Goal: Information Seeking & Learning: Learn about a topic

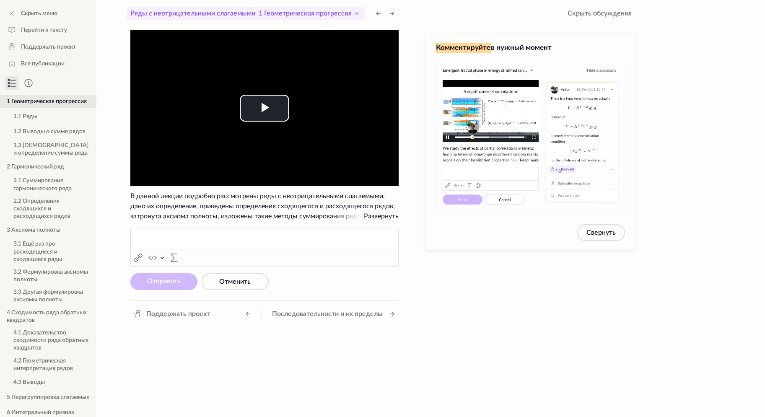
click at [343, 13] on span "1 Геометрическая прогрессия" at bounding box center [305, 13] width 93 height 7
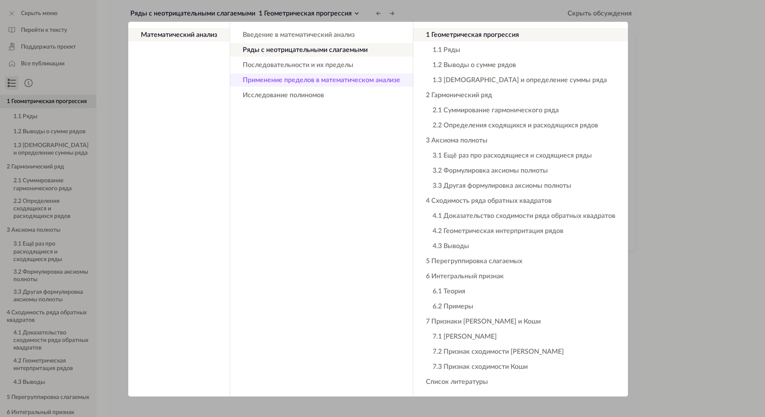
click at [332, 82] on button "Применение пределов в математическом анализе" at bounding box center [321, 79] width 183 height 13
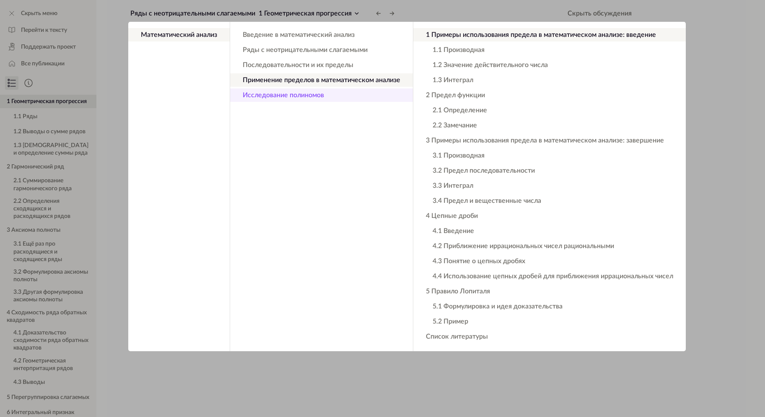
click at [315, 93] on button "Исследование полиномов" at bounding box center [321, 94] width 183 height 13
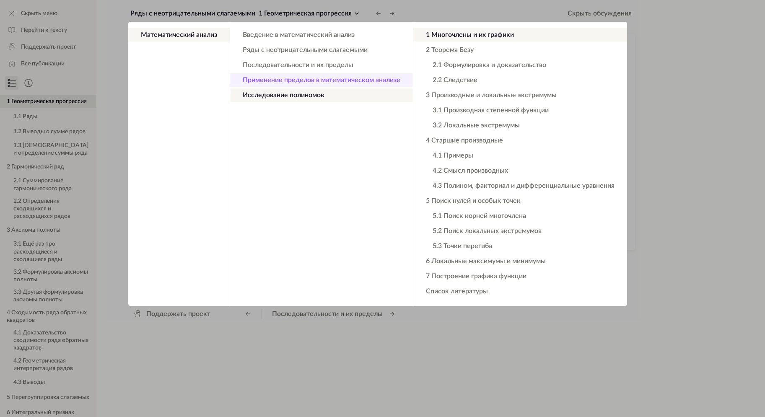
click at [310, 78] on button "Применение пределов в математическом анализе" at bounding box center [321, 79] width 183 height 13
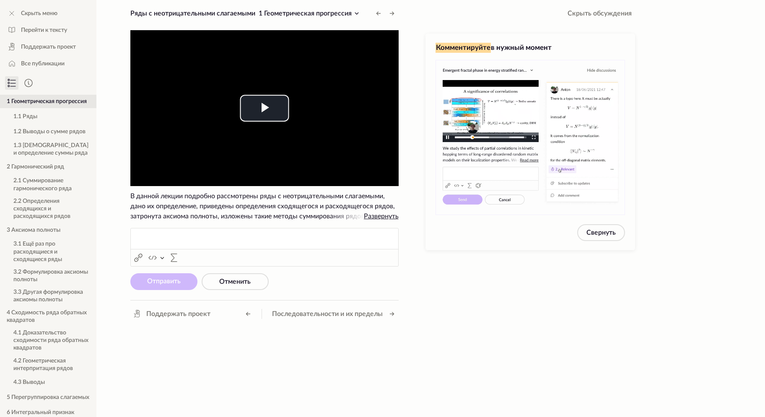
click at [16, 103] on button "1 Геометрическая прогрессия" at bounding box center [48, 101] width 96 height 13
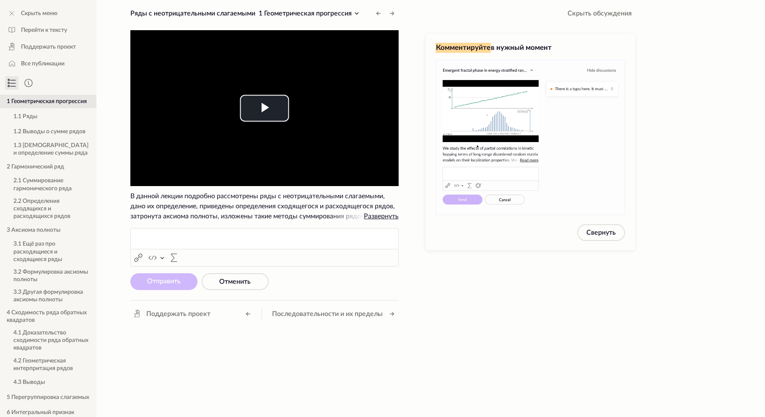
click at [10, 83] on icon at bounding box center [12, 83] width 5 height 0
click at [10, 80] on icon at bounding box center [12, 83] width 10 height 10
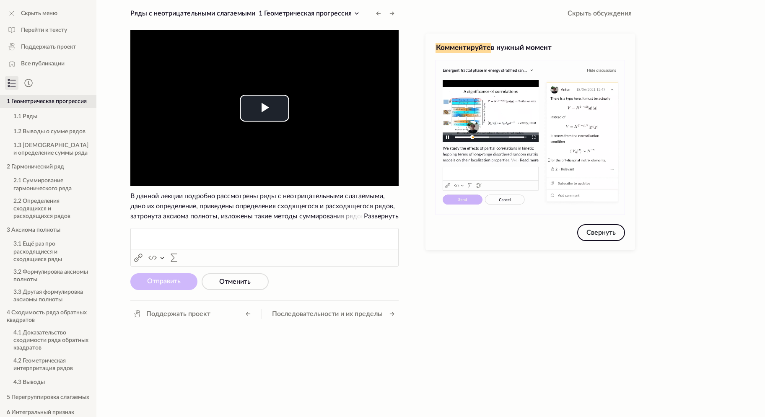
click at [599, 228] on button "Свернуть" at bounding box center [602, 232] width 48 height 17
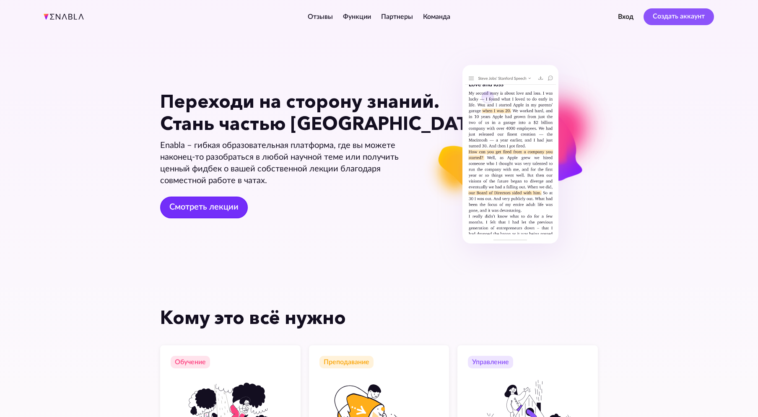
click at [222, 207] on link "Смотреть лекции" at bounding box center [204, 208] width 88 height 22
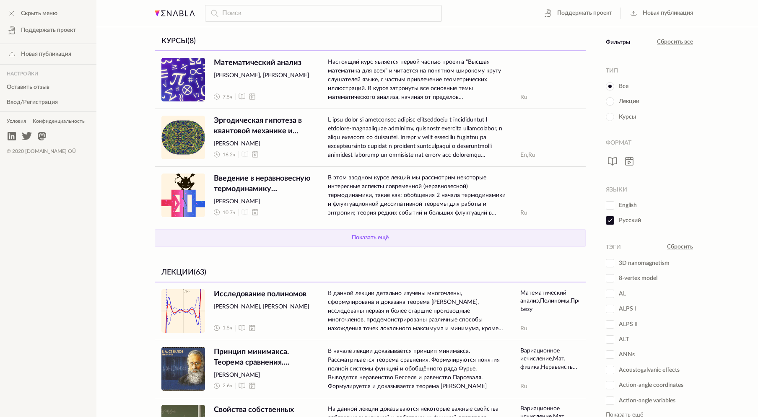
click at [250, 237] on button "Показать ещё" at bounding box center [370, 238] width 431 height 18
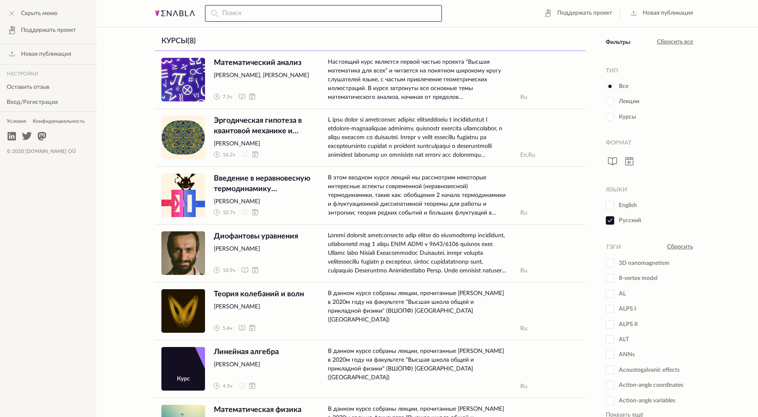
click at [258, 12] on input "text" at bounding box center [323, 13] width 237 height 17
type input "k"
type input "линейная алгебра"
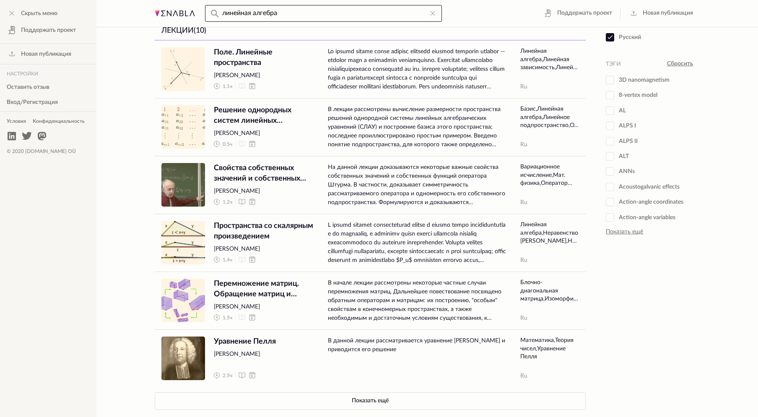
scroll to position [196, 0]
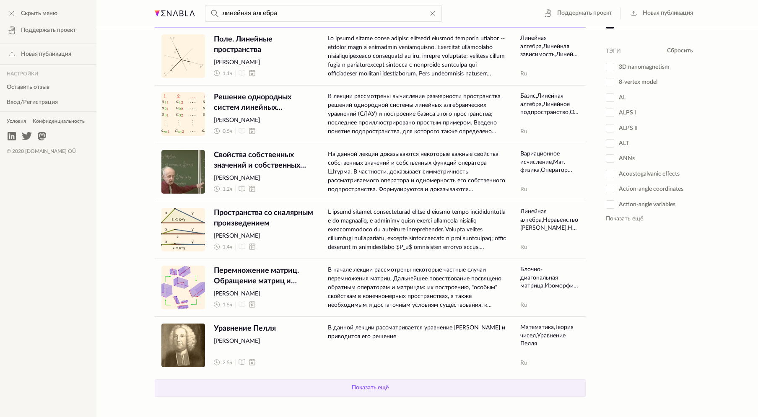
click at [337, 390] on button "Показать ещё" at bounding box center [370, 389] width 431 height 18
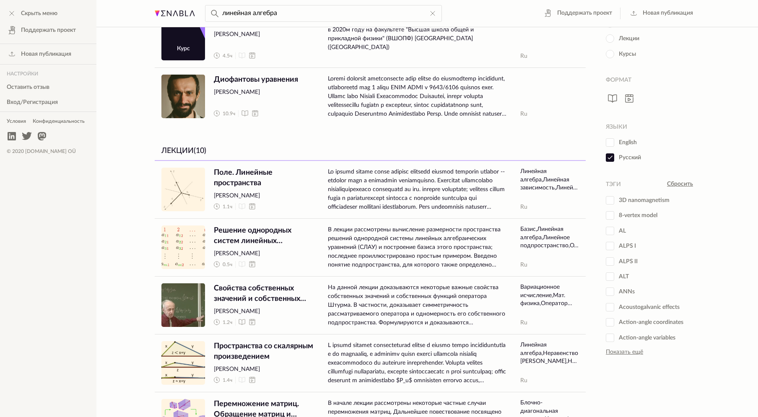
scroll to position [0, 0]
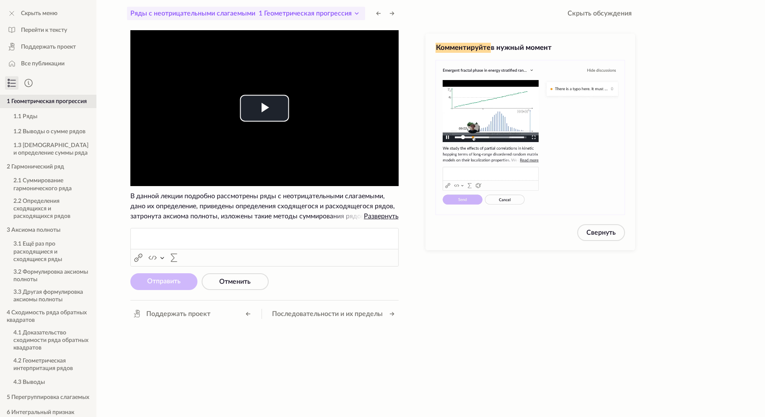
click at [325, 15] on span "1 Геометрическая прогрессия" at bounding box center [305, 13] width 93 height 7
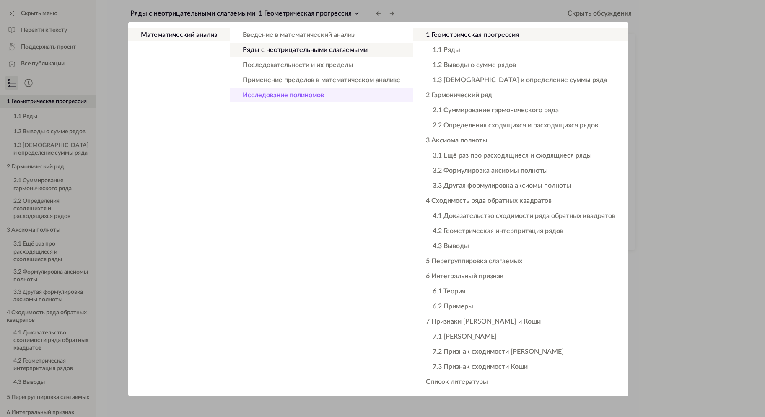
click at [313, 90] on button "Исследование полиномов" at bounding box center [321, 94] width 183 height 13
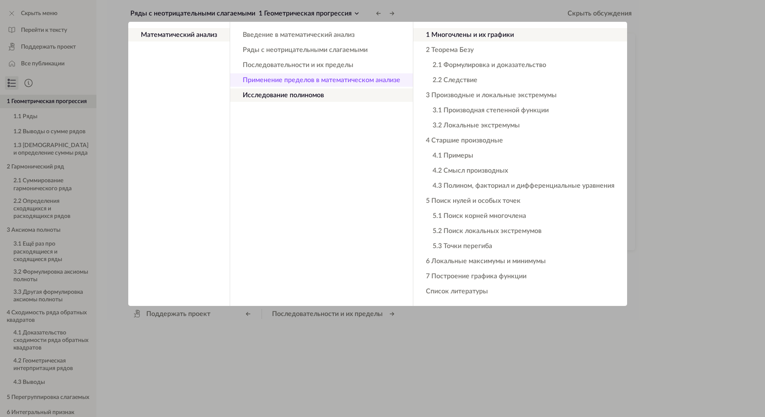
click at [310, 82] on button "Применение пределов в математическом анализе" at bounding box center [321, 79] width 183 height 13
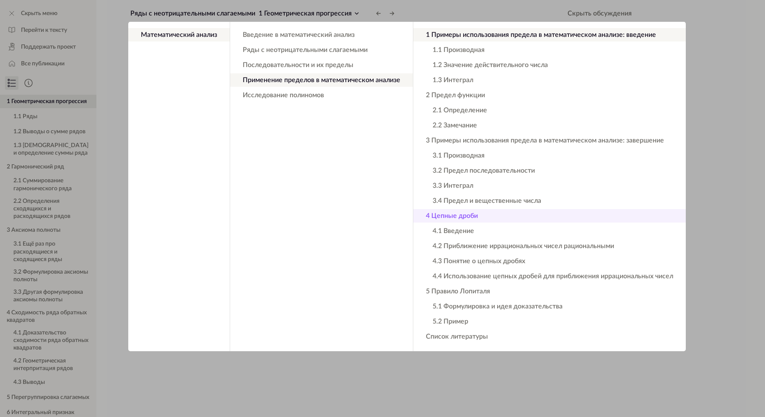
click at [464, 218] on button "4 Цепные дроби" at bounding box center [550, 215] width 273 height 13
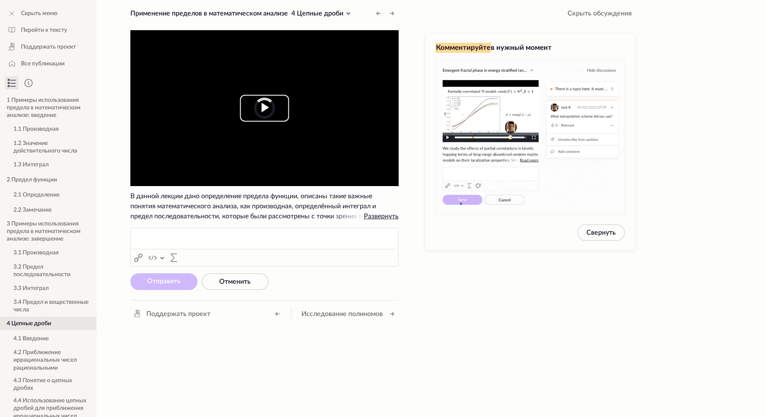
click at [265, 108] on span "Video Player" at bounding box center [265, 108] width 0 height 0
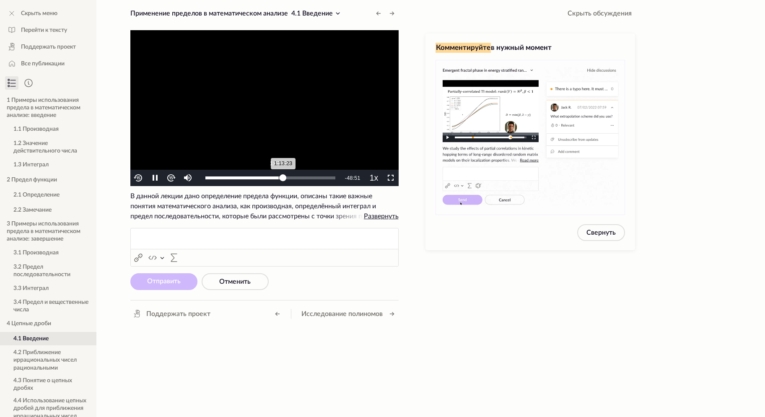
click at [278, 177] on div "Loaded : 1.23% 1:09:00 1:13:23" at bounding box center [270, 178] width 138 height 16
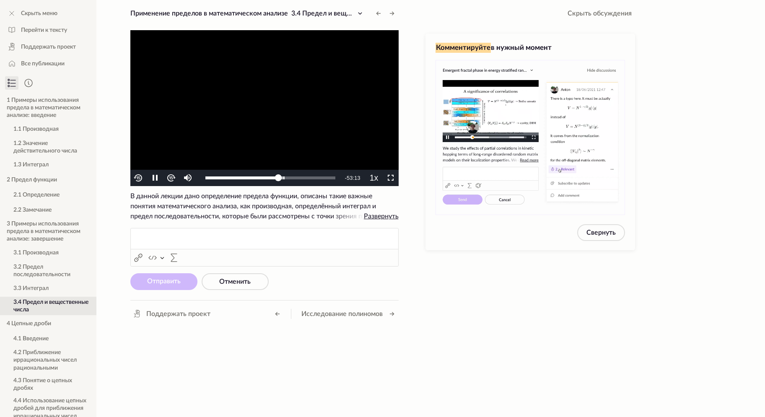
click at [300, 136] on video "To view this video please enable JavaScript, and consider upgrading to a web br…" at bounding box center [264, 108] width 268 height 156
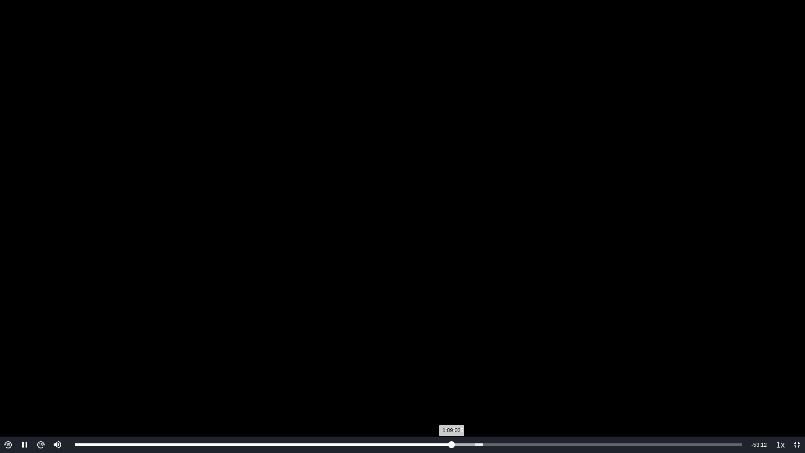
click at [452, 417] on div "1:09:02" at bounding box center [263, 444] width 377 height 3
click at [463, 417] on div "Loaded : 61.18% 1:11:02 1:09:35" at bounding box center [408, 445] width 675 height 16
click at [468, 417] on div "Loaded : 61.18% 1:12:07 1:11:11" at bounding box center [408, 445] width 675 height 16
click at [473, 417] on div "Loaded : 61.18% 1:12:53 1:12:07" at bounding box center [408, 445] width 675 height 16
click at [473, 417] on div "1:12:53" at bounding box center [274, 444] width 398 height 3
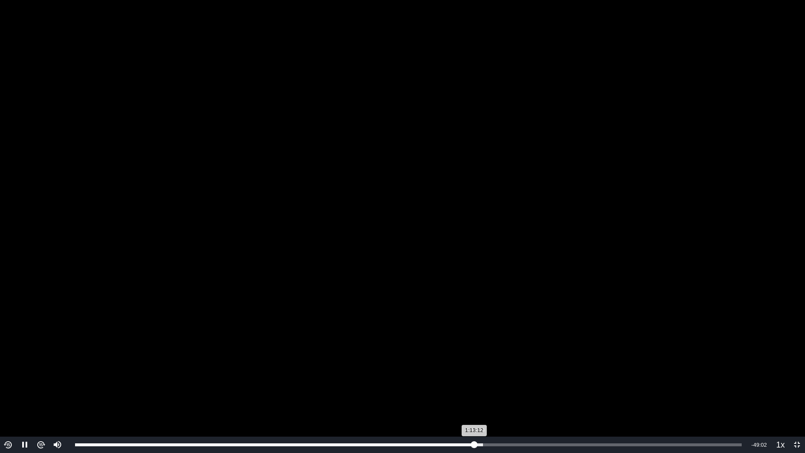
click at [474, 417] on div "1:13:12" at bounding box center [274, 444] width 399 height 3
click at [474, 417] on div "1:13:26" at bounding box center [275, 444] width 401 height 3
click at [765, 382] on li "1.75x" at bounding box center [784, 377] width 22 height 12
click at [461, 281] on video "To view this video please enable JavaScript, and consider upgrading to a web br…" at bounding box center [402, 226] width 805 height 453
click at [464, 276] on video "To view this video please enable JavaScript, and consider upgrading to a web br…" at bounding box center [402, 226] width 805 height 453
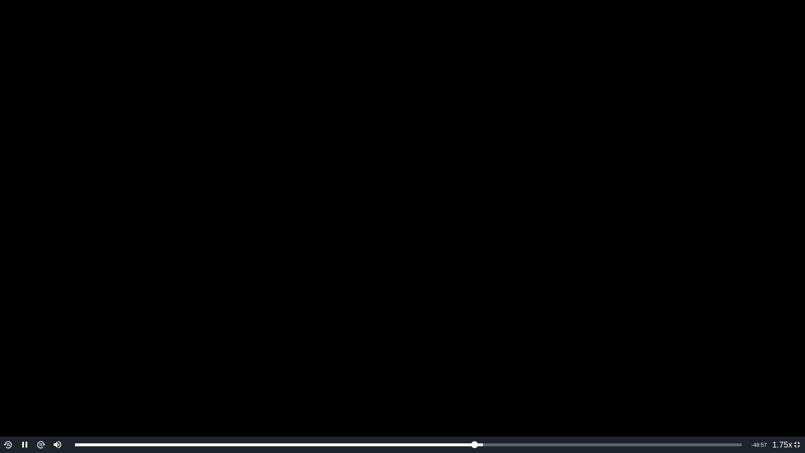
click at [487, 186] on video "To view this video please enable JavaScript, and consider upgrading to a web br…" at bounding box center [402, 226] width 805 height 453
click at [160, 351] on video "To view this video please enable JavaScript, and consider upgrading to a web br…" at bounding box center [402, 226] width 805 height 453
click at [55, 411] on div "Video Player" at bounding box center [57, 415] width 16 height 44
click at [58, 417] on div "Video Player" at bounding box center [57, 415] width 16 height 44
drag, startPoint x: 57, startPoint y: 403, endPoint x: 58, endPoint y: 419, distance: 15.6
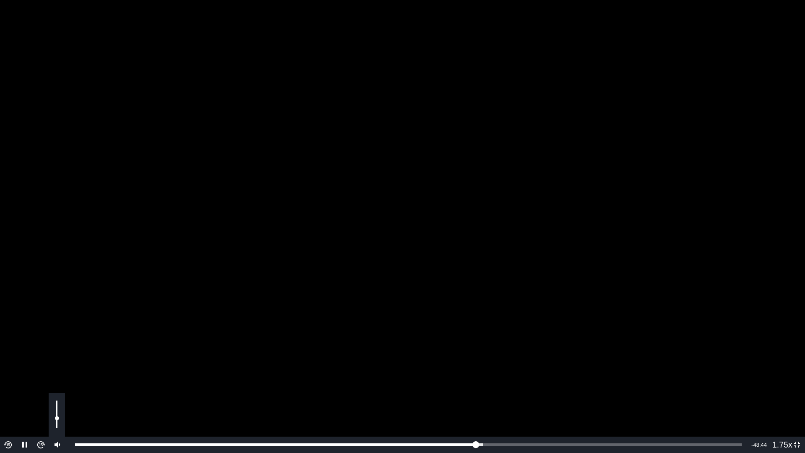
click at [58, 417] on div "Volume Level" at bounding box center [57, 423] width 2 height 9
click at [765, 393] on span "1.5x" at bounding box center [783, 390] width 12 height 7
click at [607, 167] on video "To view this video please enable JavaScript, and consider upgrading to a web br…" at bounding box center [402, 226] width 805 height 453
click at [612, 167] on video "To view this video please enable JavaScript, and consider upgrading to a web br…" at bounding box center [402, 226] width 805 height 453
click at [599, 142] on video "To view this video please enable JavaScript, and consider upgrading to a web br…" at bounding box center [402, 226] width 805 height 453
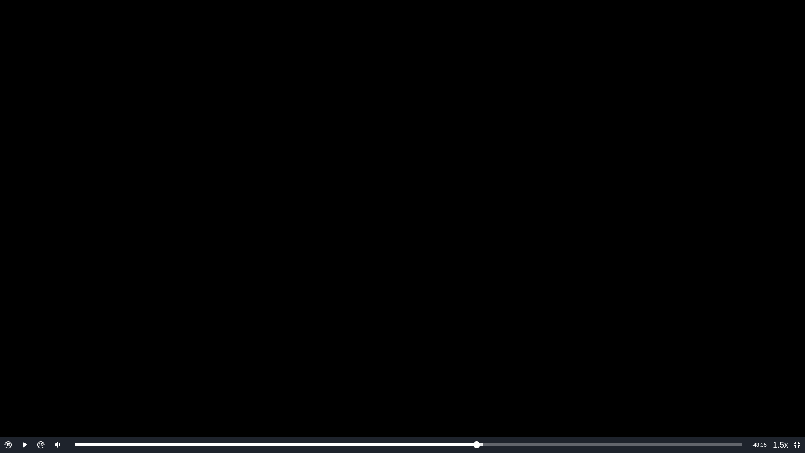
click at [526, 160] on video "To view this video please enable JavaScript, and consider upgrading to a web br…" at bounding box center [402, 226] width 805 height 453
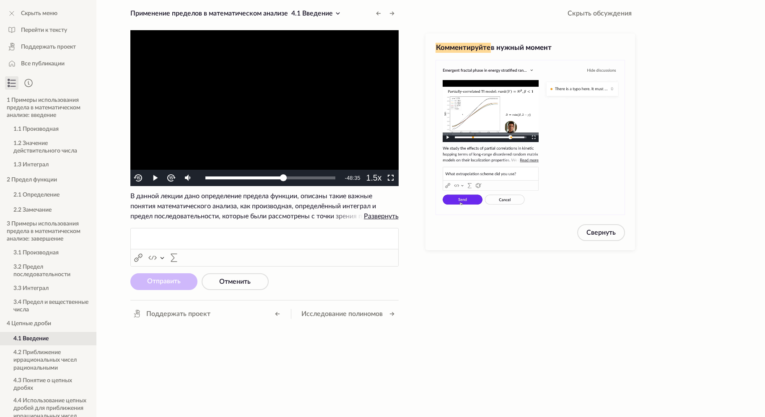
click at [219, 104] on video "To view this video please enable JavaScript, and consider upgrading to a web br…" at bounding box center [264, 108] width 268 height 156
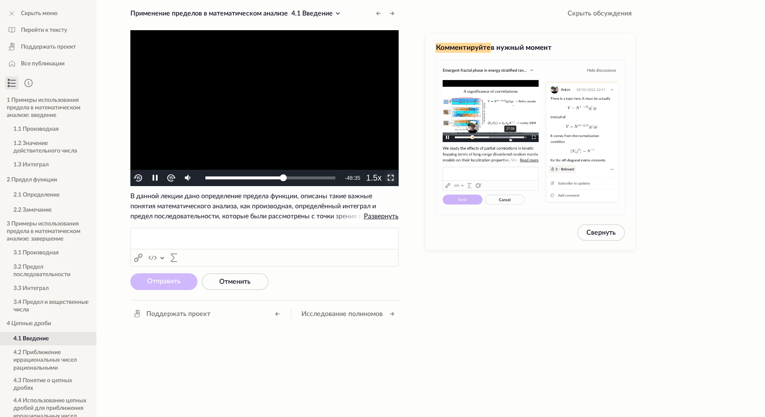
click at [390, 178] on span "Video Player" at bounding box center [390, 178] width 0 height 0
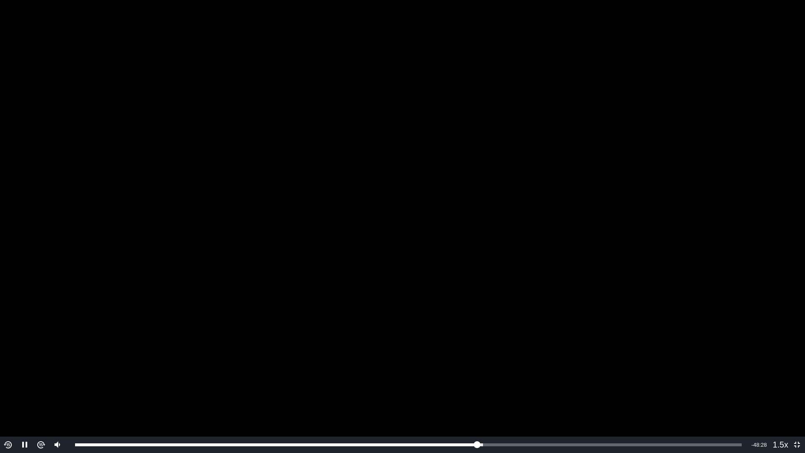
drag, startPoint x: 732, startPoint y: 81, endPoint x: 728, endPoint y: 86, distance: 5.6
click at [728, 86] on video "To view this video please enable JavaScript, and consider upgrading to a web br…" at bounding box center [402, 226] width 805 height 453
click at [640, 230] on video "To view this video please enable JavaScript, and consider upgrading to a web br…" at bounding box center [402, 226] width 805 height 453
click at [636, 228] on video "To view this video please enable JavaScript, and consider upgrading to a web br…" at bounding box center [402, 226] width 805 height 453
click at [665, 200] on video "To view this video please enable JavaScript, and consider upgrading to a web br…" at bounding box center [402, 226] width 805 height 453
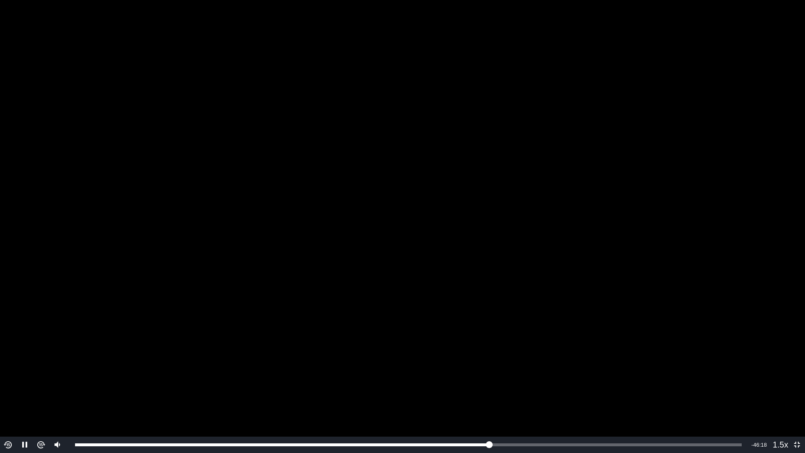
click at [710, 245] on video "To view this video please enable JavaScript, and consider upgrading to a web br…" at bounding box center [402, 226] width 805 height 453
click at [533, 263] on video "To view this video please enable JavaScript, and consider upgrading to a web br…" at bounding box center [402, 226] width 805 height 453
click at [554, 138] on video "To view this video please enable JavaScript, and consider upgrading to a web br…" at bounding box center [402, 226] width 805 height 453
click at [562, 140] on video "To view this video please enable JavaScript, and consider upgrading to a web br…" at bounding box center [402, 226] width 805 height 453
click at [723, 161] on video "To view this video please enable JavaScript, and consider upgrading to a web br…" at bounding box center [402, 226] width 805 height 453
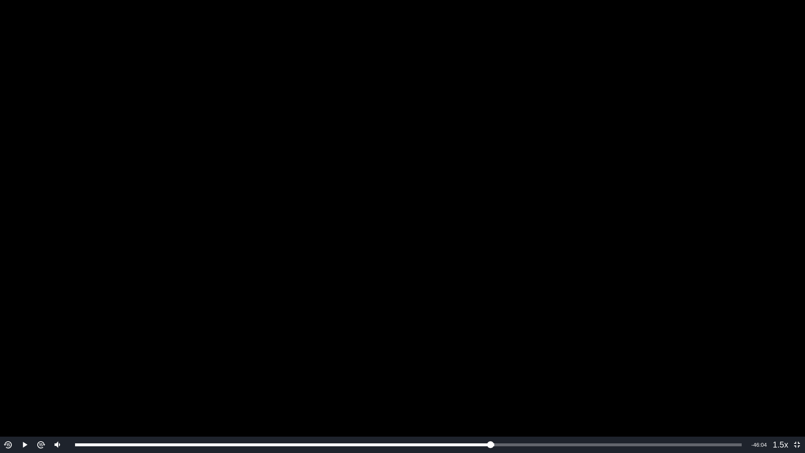
click at [723, 161] on video "To view this video please enable JavaScript, and consider upgrading to a web br…" at bounding box center [402, 226] width 805 height 453
click at [729, 175] on video "To view this video please enable JavaScript, and consider upgrading to a web br…" at bounding box center [402, 226] width 805 height 453
click at [717, 198] on video "To view this video please enable JavaScript, and consider upgrading to a web br…" at bounding box center [402, 226] width 805 height 453
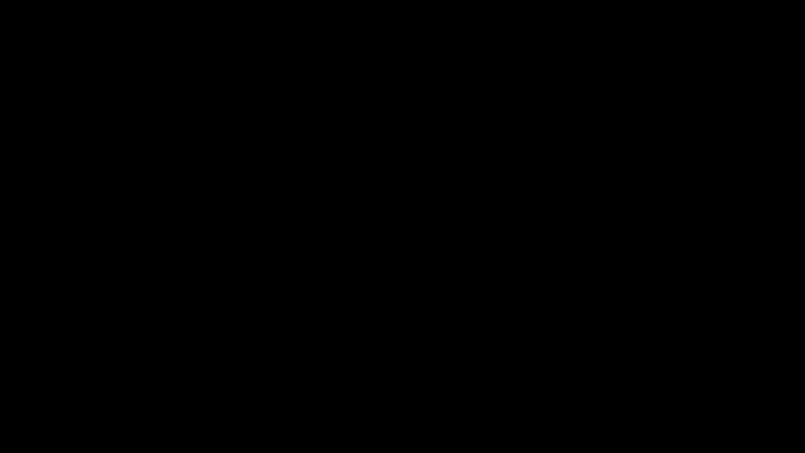
click at [718, 156] on video "To view this video please enable JavaScript, and consider upgrading to a web br…" at bounding box center [402, 226] width 805 height 453
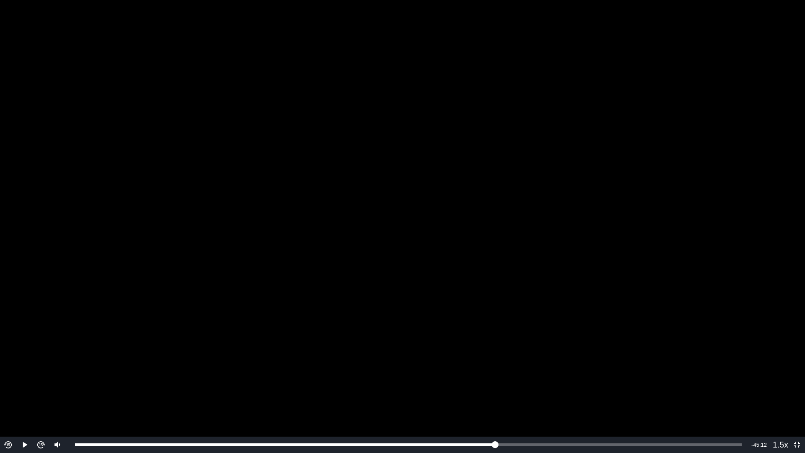
click at [718, 156] on video "To view this video please enable JavaScript, and consider upgrading to a web br…" at bounding box center [402, 226] width 805 height 453
drag, startPoint x: 718, startPoint y: 156, endPoint x: 713, endPoint y: 153, distance: 6.0
click at [721, 156] on video "To view this video please enable JavaScript, and consider upgrading to a web br…" at bounding box center [402, 226] width 805 height 453
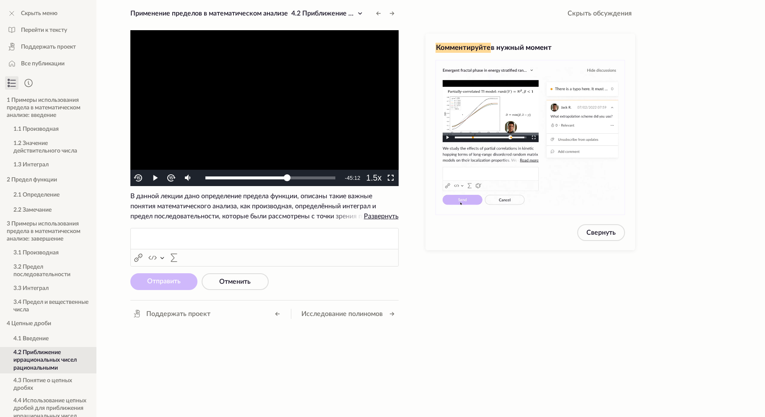
click at [286, 141] on video "To view this video please enable JavaScript, and consider upgrading to a web br…" at bounding box center [264, 108] width 268 height 156
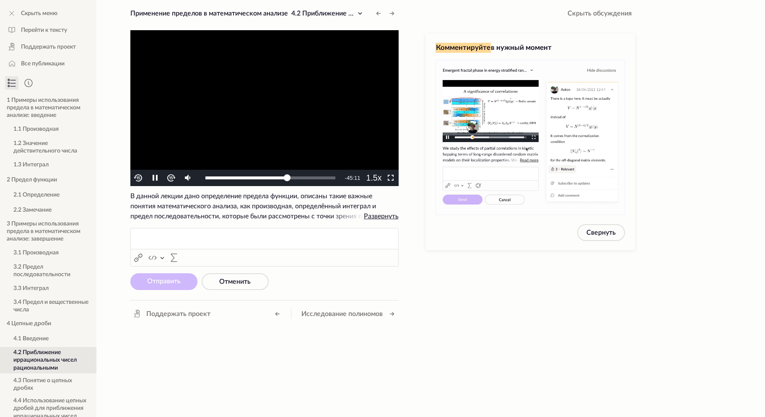
click at [354, 86] on video "To view this video please enable JavaScript, and consider upgrading to a web br…" at bounding box center [264, 108] width 268 height 156
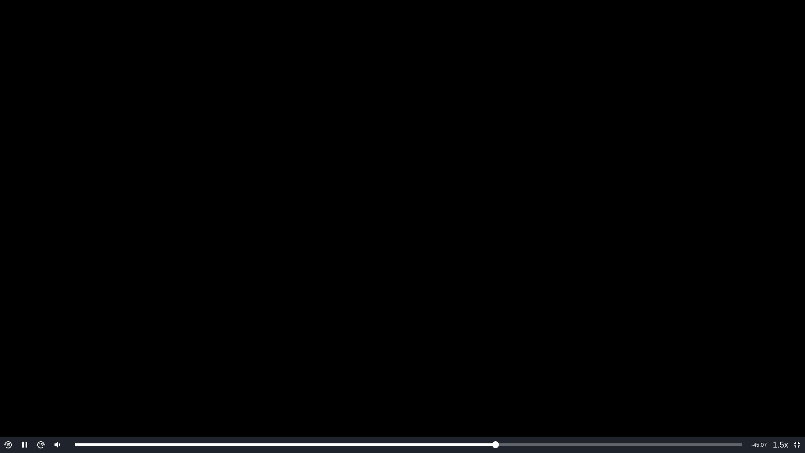
click at [625, 194] on video "To view this video please enable JavaScript, and consider upgrading to a web br…" at bounding box center [402, 226] width 805 height 453
click at [586, 165] on video "To view this video please enable JavaScript, and consider upgrading to a web br…" at bounding box center [402, 226] width 805 height 453
click at [679, 173] on video "To view this video please enable JavaScript, and consider upgrading to a web br…" at bounding box center [402, 226] width 805 height 453
click at [590, 102] on video "To view this video please enable JavaScript, and consider upgrading to a web br…" at bounding box center [402, 226] width 805 height 453
click at [641, 121] on video "To view this video please enable JavaScript, and consider upgrading to a web br…" at bounding box center [402, 226] width 805 height 453
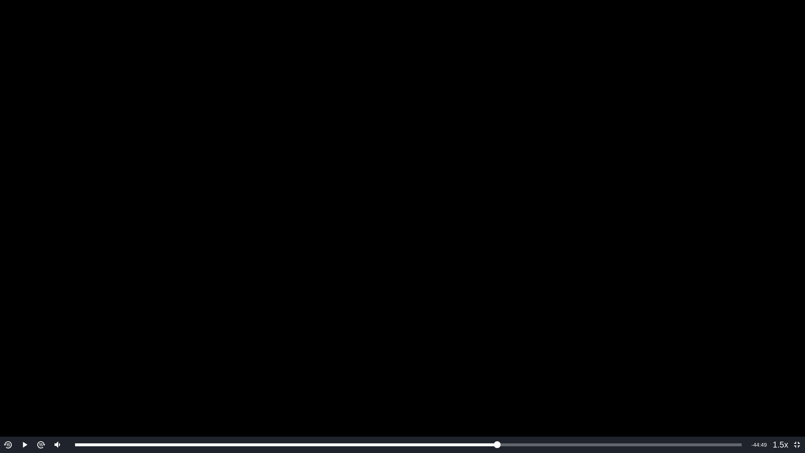
click at [618, 143] on video "To view this video please enable JavaScript, and consider upgrading to a web br…" at bounding box center [402, 226] width 805 height 453
click at [704, 163] on video "To view this video please enable JavaScript, and consider upgrading to a web br…" at bounding box center [402, 226] width 805 height 453
click at [683, 117] on video "To view this video please enable JavaScript, and consider upgrading to a web br…" at bounding box center [402, 226] width 805 height 453
click at [677, 159] on video "To view this video please enable JavaScript, and consider upgrading to a web br…" at bounding box center [402, 226] width 805 height 453
click at [663, 183] on video "To view this video please enable JavaScript, and consider upgrading to a web br…" at bounding box center [402, 226] width 805 height 453
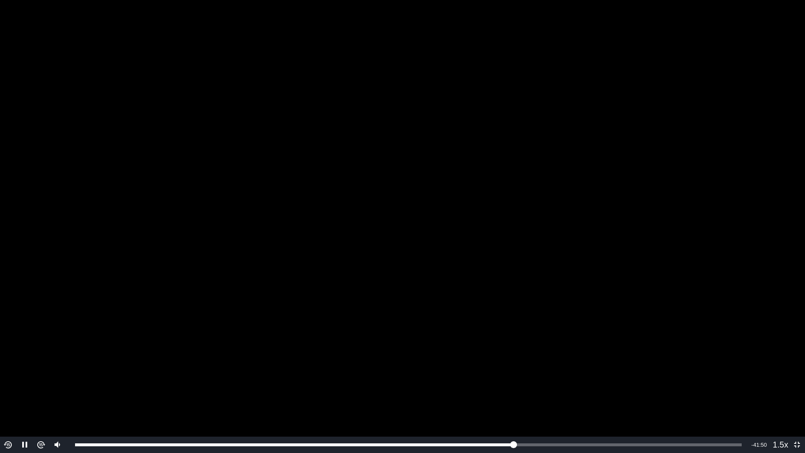
click at [714, 185] on video "To view this video please enable JavaScript, and consider upgrading to a web br…" at bounding box center [402, 226] width 805 height 453
click at [704, 173] on video "To view this video please enable JavaScript, and consider upgrading to a web br…" at bounding box center [402, 226] width 805 height 453
click at [731, 225] on video "To view this video please enable JavaScript, and consider upgrading to a web br…" at bounding box center [402, 226] width 805 height 453
click at [695, 203] on video "To view this video please enable JavaScript, and consider upgrading to a web br…" at bounding box center [402, 226] width 805 height 453
click at [708, 286] on video "To view this video please enable JavaScript, and consider upgrading to a web br…" at bounding box center [402, 226] width 805 height 453
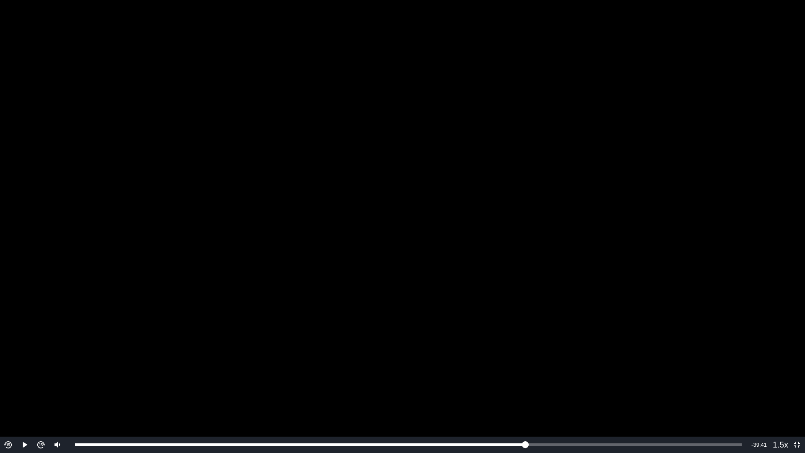
click at [704, 271] on video "To view this video please enable JavaScript, and consider upgrading to a web br…" at bounding box center [402, 226] width 805 height 453
click at [674, 257] on video "To view this video please enable JavaScript, and consider upgrading to a web br…" at bounding box center [402, 226] width 805 height 453
click at [695, 257] on video "To view this video please enable JavaScript, and consider upgrading to a web br…" at bounding box center [402, 226] width 805 height 453
click at [698, 243] on video "To view this video please enable JavaScript, and consider upgrading to a web br…" at bounding box center [402, 226] width 805 height 453
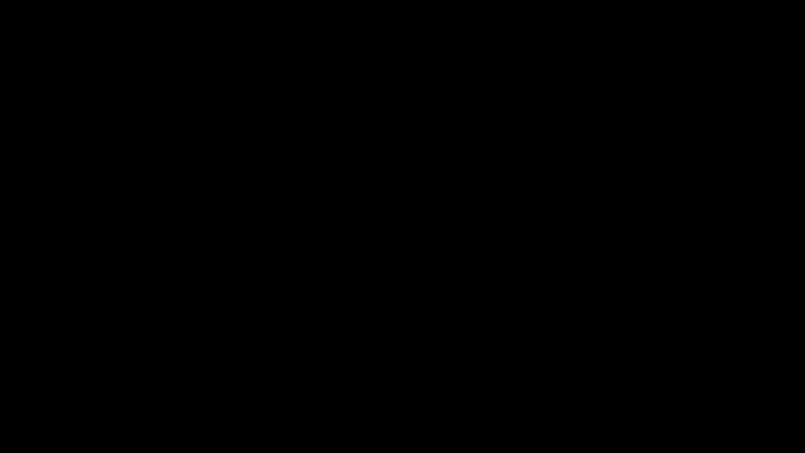
click at [669, 254] on video "To view this video please enable JavaScript, and consider upgrading to a web br…" at bounding box center [402, 226] width 805 height 453
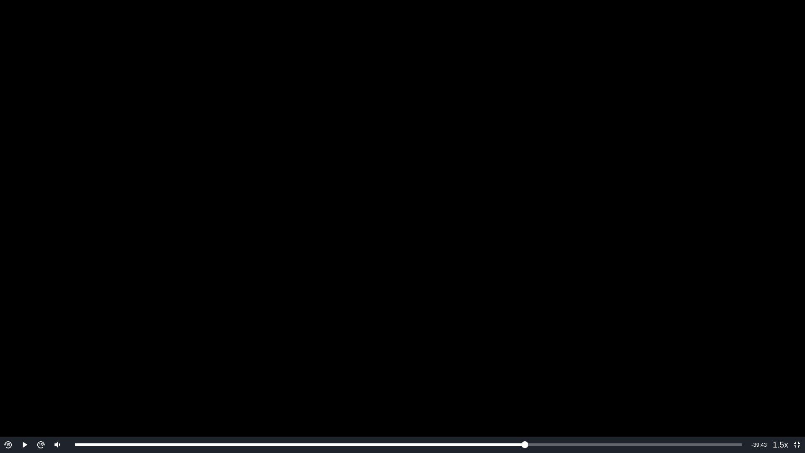
click at [643, 251] on video "To view this video please enable JavaScript, and consider upgrading to a web br…" at bounding box center [402, 226] width 805 height 453
click at [646, 200] on video "To view this video please enable JavaScript, and consider upgrading to a web br…" at bounding box center [402, 226] width 805 height 453
click at [765, 148] on video "To view this video please enable JavaScript, and consider upgrading to a web br…" at bounding box center [402, 226] width 805 height 453
click at [739, 182] on video "To view this video please enable JavaScript, and consider upgrading to a web br…" at bounding box center [402, 226] width 805 height 453
click at [689, 186] on video "To view this video please enable JavaScript, and consider upgrading to a web br…" at bounding box center [402, 226] width 805 height 453
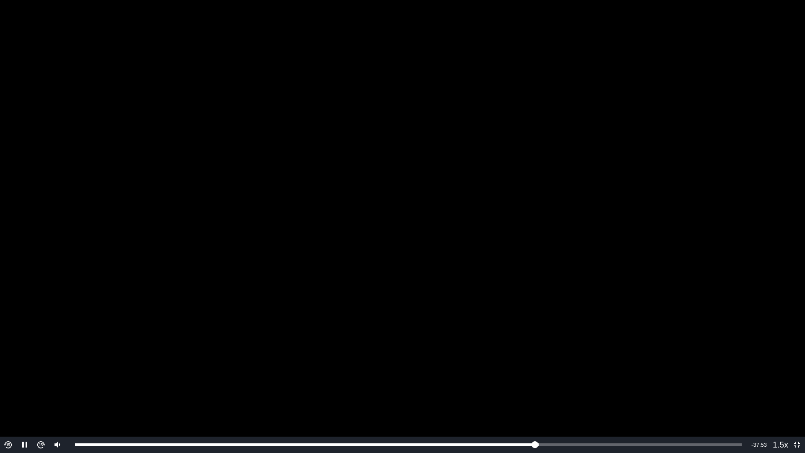
click at [682, 205] on video "To view this video please enable JavaScript, and consider upgrading to a web br…" at bounding box center [402, 226] width 805 height 453
click at [662, 157] on video "To view this video please enable JavaScript, and consider upgrading to a web br…" at bounding box center [402, 226] width 805 height 453
click at [58, 417] on div "Volume Level" at bounding box center [57, 424] width 2 height 8
click at [765, 402] on span "1.25x" at bounding box center [784, 403] width 16 height 7
click at [716, 239] on video "To view this video please enable JavaScript, and consider upgrading to a web br…" at bounding box center [402, 226] width 805 height 453
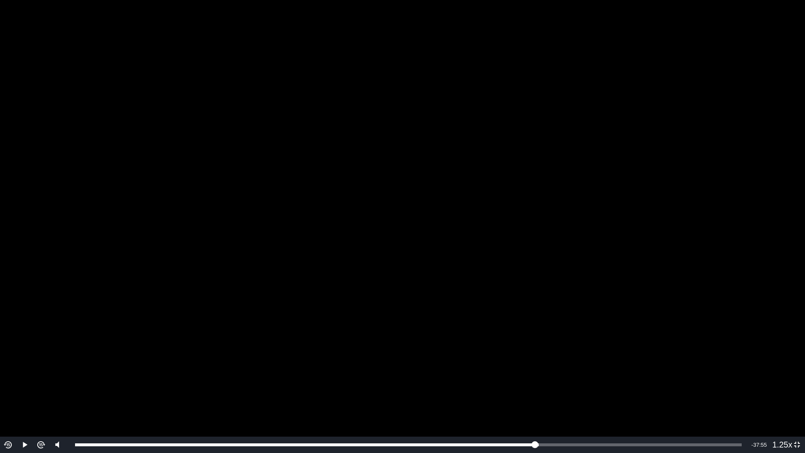
click at [716, 239] on video "To view this video please enable JavaScript, and consider upgrading to a web br…" at bounding box center [402, 226] width 805 height 453
click at [739, 218] on video "To view this video please enable JavaScript, and consider upgrading to a web br…" at bounding box center [402, 226] width 805 height 453
click at [668, 63] on video "To view this video please enable JavaScript, and consider upgrading to a web br…" at bounding box center [402, 226] width 805 height 453
click at [690, 109] on video "To view this video please enable JavaScript, and consider upgrading to a web br…" at bounding box center [402, 226] width 805 height 453
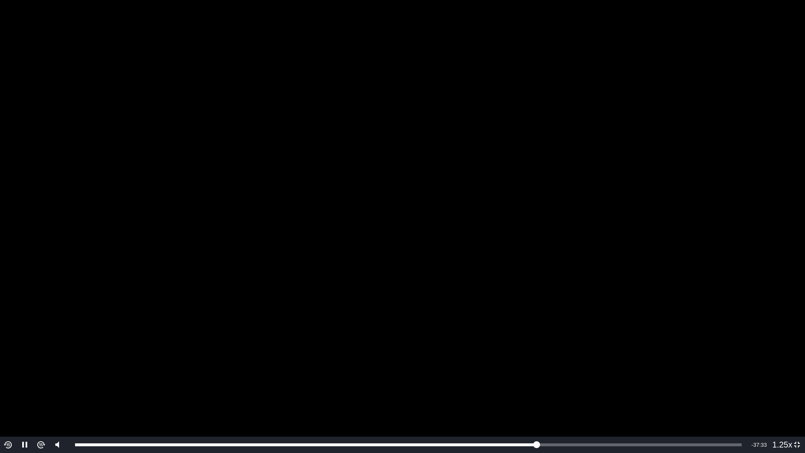
click at [690, 109] on video "To view this video please enable JavaScript, and consider upgrading to a web br…" at bounding box center [402, 226] width 805 height 453
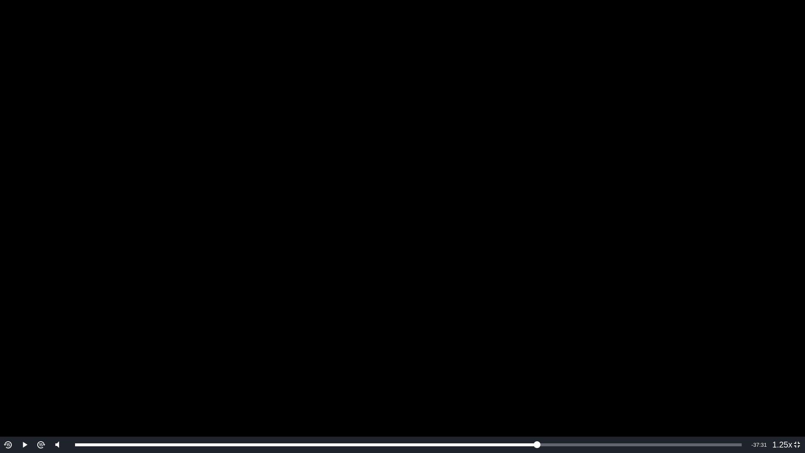
click at [729, 52] on video "To view this video please enable JavaScript, and consider upgrading to a web br…" at bounding box center [402, 226] width 805 height 453
click at [639, 135] on video "To view this video please enable JavaScript, and consider upgrading to a web br…" at bounding box center [402, 226] width 805 height 453
click at [695, 182] on video "To view this video please enable JavaScript, and consider upgrading to a web br…" at bounding box center [402, 226] width 805 height 453
click at [765, 392] on span "1.5x" at bounding box center [783, 390] width 12 height 7
click at [55, 407] on div "Video Player" at bounding box center [57, 415] width 16 height 44
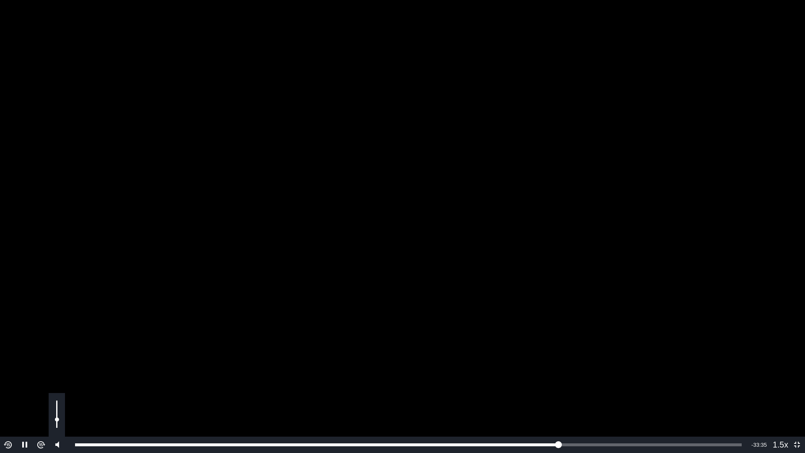
click at [57, 405] on div "Volume Level" at bounding box center [57, 414] width 2 height 27
click at [588, 240] on video "To view this video please enable JavaScript, and consider upgrading to a web br…" at bounding box center [402, 226] width 805 height 453
click at [667, 222] on video "To view this video please enable JavaScript, and consider upgrading to a web br…" at bounding box center [402, 226] width 805 height 453
click at [539, 236] on video "To view this video please enable JavaScript, and consider upgrading to a web br…" at bounding box center [402, 226] width 805 height 453
click at [562, 221] on video "To view this video please enable JavaScript, and consider upgrading to a web br…" at bounding box center [402, 226] width 805 height 453
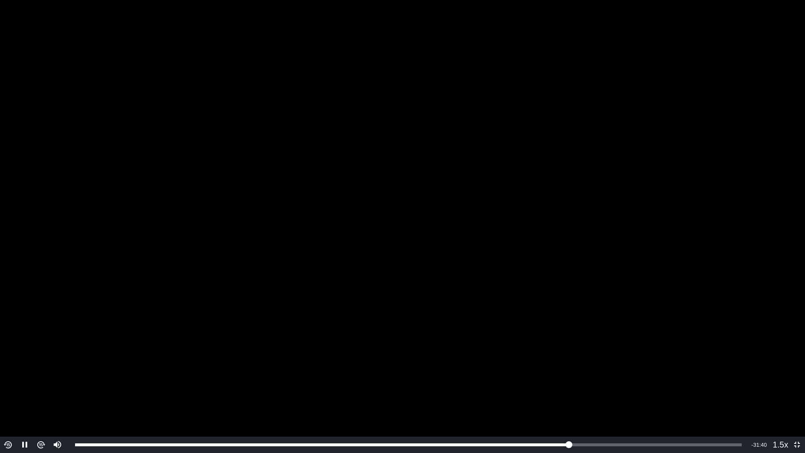
click at [704, 302] on video "To view this video please enable JavaScript, and consider upgrading to a web br…" at bounding box center [402, 226] width 805 height 453
drag, startPoint x: 724, startPoint y: 258, endPoint x: 734, endPoint y: 248, distance: 14.2
click at [734, 248] on video "To view this video please enable JavaScript, and consider upgrading to a web br…" at bounding box center [402, 226] width 805 height 453
click at [578, 417] on div "1:32:07" at bounding box center [578, 444] width 0 height 3
click at [584, 417] on div "Loaded : 75.05% 1:33:15 1:32:30" at bounding box center [408, 444] width 667 height 3
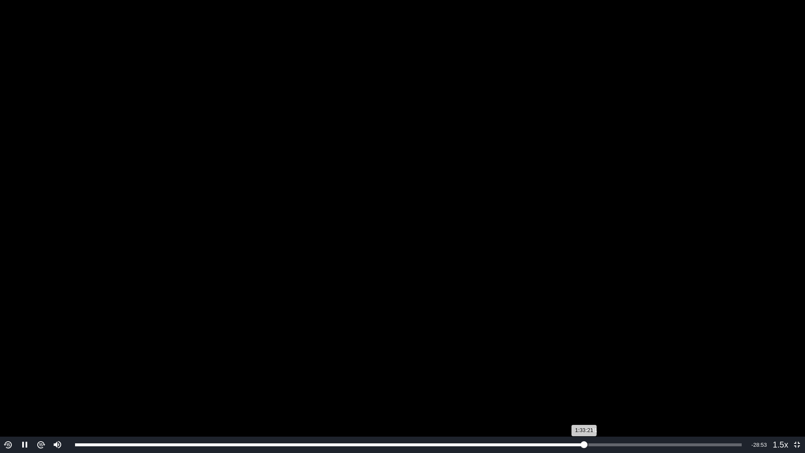
click at [589, 417] on div "Loaded : 76.76% 1:34:01 1:33:21" at bounding box center [408, 444] width 667 height 3
click at [599, 417] on div "Loaded : 77.56% 1:35:48 1:34:11" at bounding box center [408, 445] width 675 height 16
click at [607, 417] on div "Loaded : 78.31% 1:37:24 1:36:07" at bounding box center [408, 445] width 675 height 16
click at [618, 417] on div "Loaded : 79.74% 1:39:29 1:37:34" at bounding box center [408, 445] width 675 height 16
click at [618, 417] on div "1:39:30" at bounding box center [346, 444] width 543 height 3
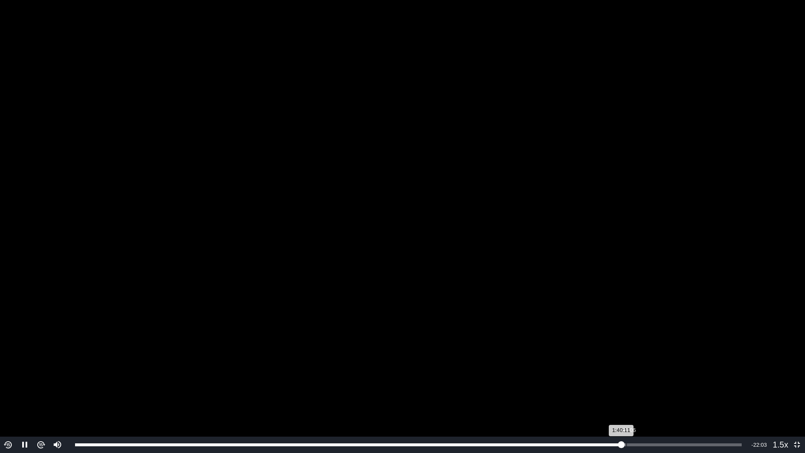
click at [627, 417] on div "1:41:06" at bounding box center [627, 444] width 0 height 3
click at [631, 417] on div "Loaded : 82.85% 1:41:52 1:41:08" at bounding box center [408, 444] width 667 height 3
click at [637, 417] on div "1:42:57" at bounding box center [637, 444] width 0 height 3
click at [641, 417] on div "Loaded : 85.36% 1:43:43 1:42:58" at bounding box center [408, 444] width 667 height 3
click at [641, 417] on div "1:43:49" at bounding box center [358, 444] width 566 height 3
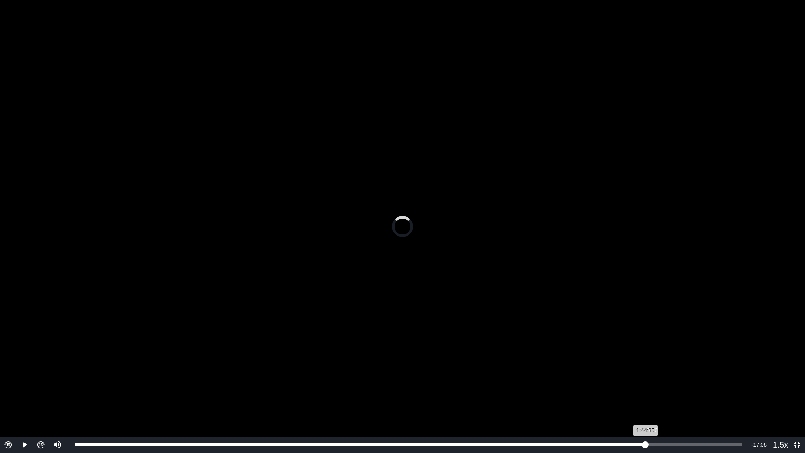
click at [645, 417] on div "1:44:35" at bounding box center [360, 444] width 570 height 3
click at [649, 417] on div "1:45:11" at bounding box center [362, 444] width 574 height 3
click at [653, 417] on div "1:45:53" at bounding box center [364, 444] width 578 height 3
drag, startPoint x: 672, startPoint y: 260, endPoint x: 805, endPoint y: 273, distance: 133.6
click at [687, 260] on video "To view this video please enable JavaScript, and consider upgrading to a web br…" at bounding box center [402, 226] width 805 height 453
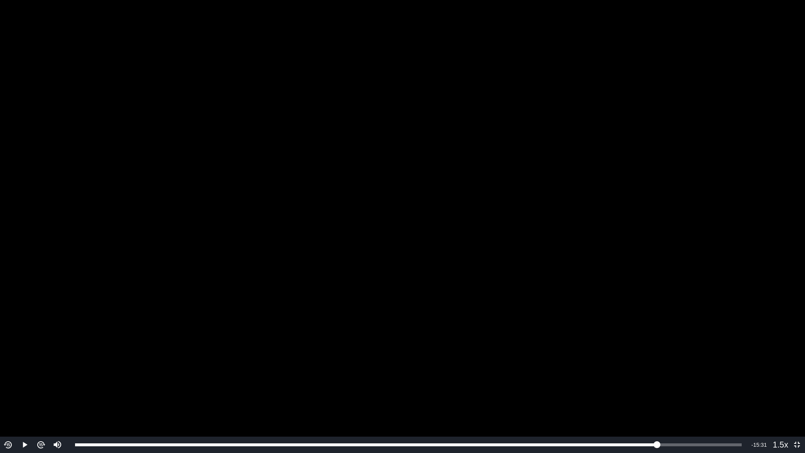
click at [691, 168] on video "To view this video please enable JavaScript, and consider upgrading to a web br…" at bounding box center [402, 226] width 805 height 453
click at [665, 417] on div "Loaded : 88.24% 1:48:06 1:48:06" at bounding box center [408, 445] width 675 height 16
click at [677, 417] on div "1:50:19" at bounding box center [677, 444] width 0 height 3
click at [671, 417] on div "1:49:58" at bounding box center [375, 444] width 600 height 3
click at [558, 133] on video "To view this video please enable JavaScript, and consider upgrading to a web br…" at bounding box center [402, 226] width 805 height 453
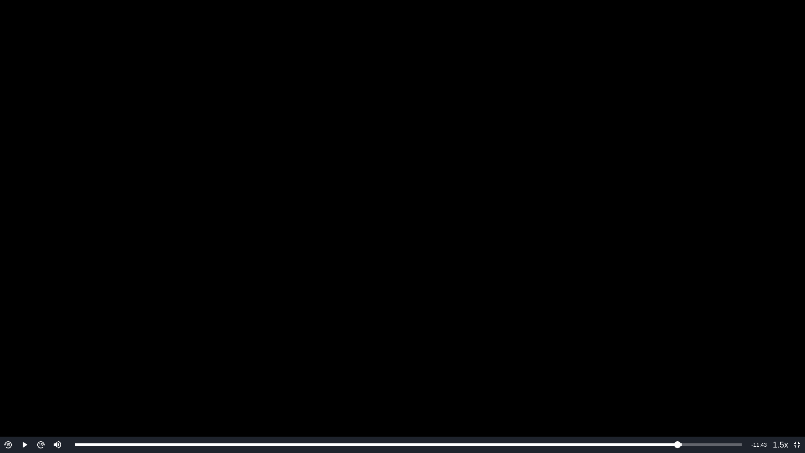
click at [504, 114] on video "To view this video please enable JavaScript, and consider upgrading to a web br…" at bounding box center [402, 226] width 805 height 453
drag, startPoint x: 57, startPoint y: 405, endPoint x: 56, endPoint y: 414, distance: 8.8
click at [56, 414] on div "Volume Level" at bounding box center [57, 421] width 2 height 14
click at [690, 417] on div "Loaded : 94.71% 1:52:22 1:52:17" at bounding box center [410, 445] width 678 height 16
click at [681, 417] on div "1:50:32" at bounding box center [681, 444] width 0 height 3
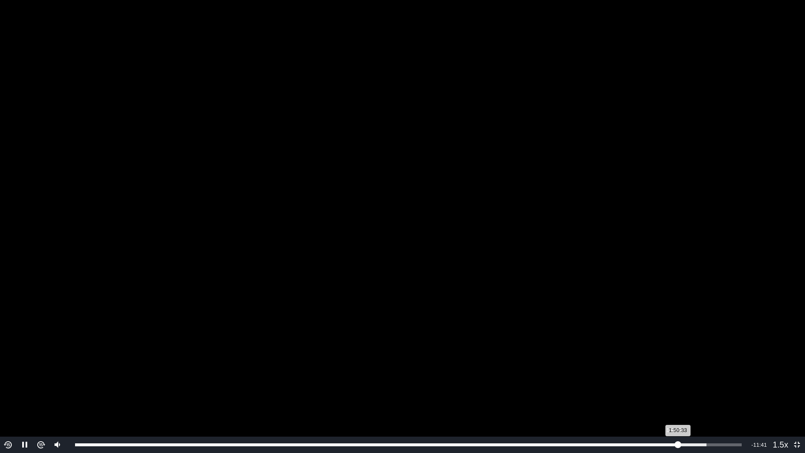
click at [675, 417] on div "1:50:33" at bounding box center [376, 444] width 603 height 3
click at [672, 417] on div "1:49:54" at bounding box center [375, 444] width 600 height 3
click at [567, 331] on video "To view this video please enable JavaScript, and consider upgrading to a web br…" at bounding box center [402, 226] width 805 height 453
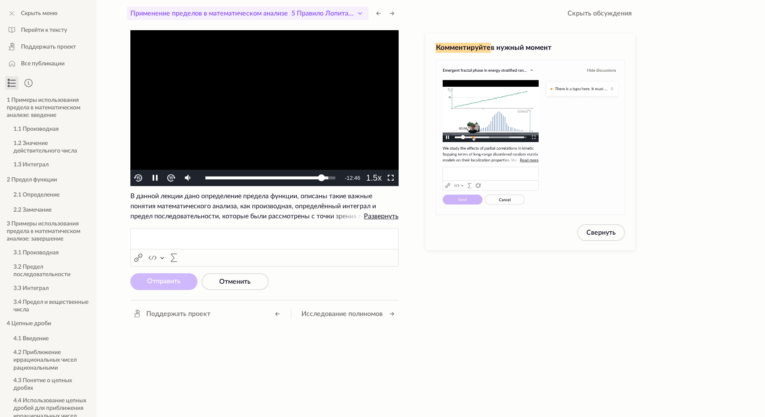
click at [351, 11] on span "5 Правило Лопиталя" at bounding box center [323, 13] width 64 height 7
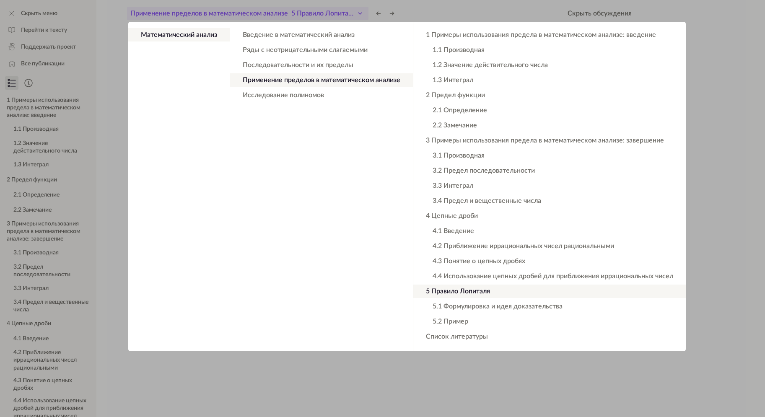
click at [351, 11] on app-backdrop at bounding box center [382, 208] width 765 height 417
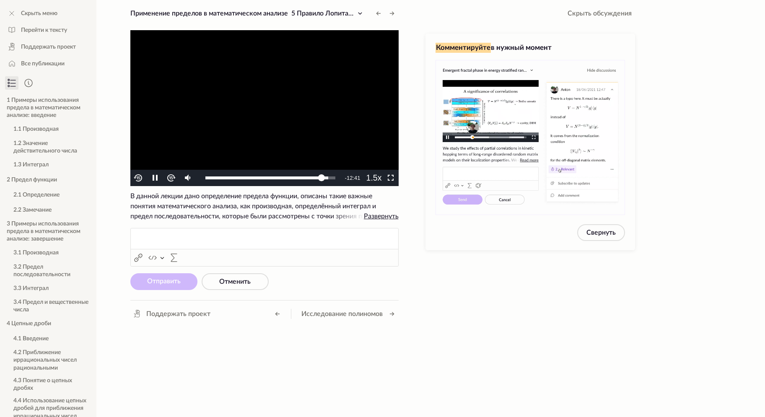
click at [323, 79] on video "To view this video please enable JavaScript, and consider upgrading to a web br…" at bounding box center [264, 108] width 268 height 156
click at [360, 16] on icon at bounding box center [360, 13] width 10 height 10
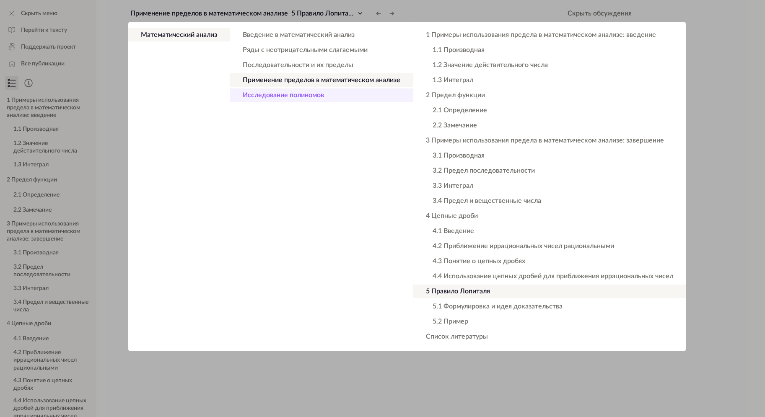
click at [302, 96] on button "Исследование полиномов" at bounding box center [321, 94] width 183 height 13
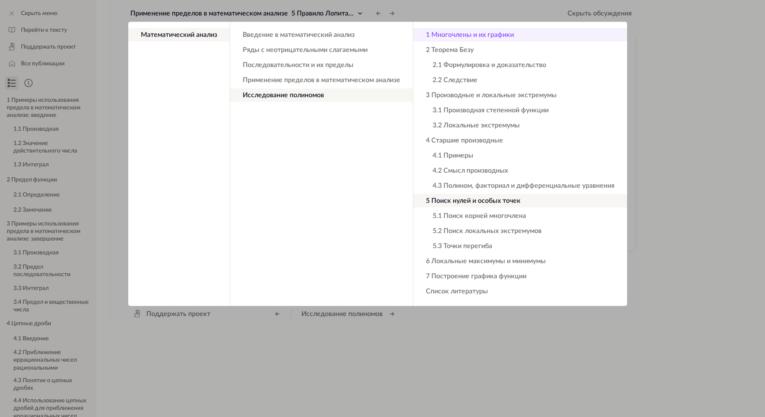
click at [456, 37] on button "1 Многочлены и их графики" at bounding box center [521, 34] width 214 height 13
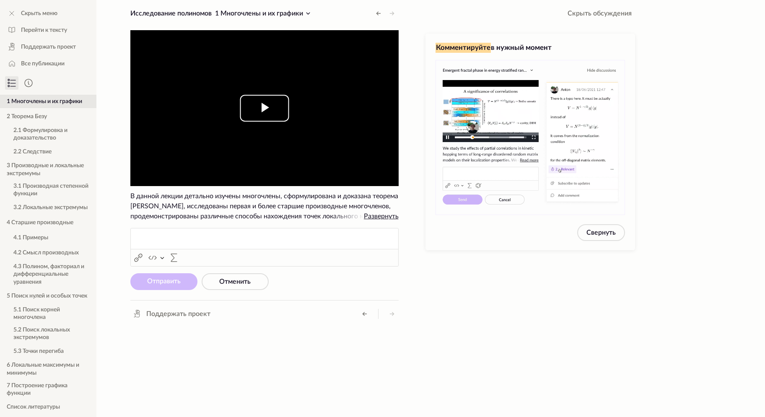
click at [265, 108] on span "Video Player" at bounding box center [265, 108] width 0 height 0
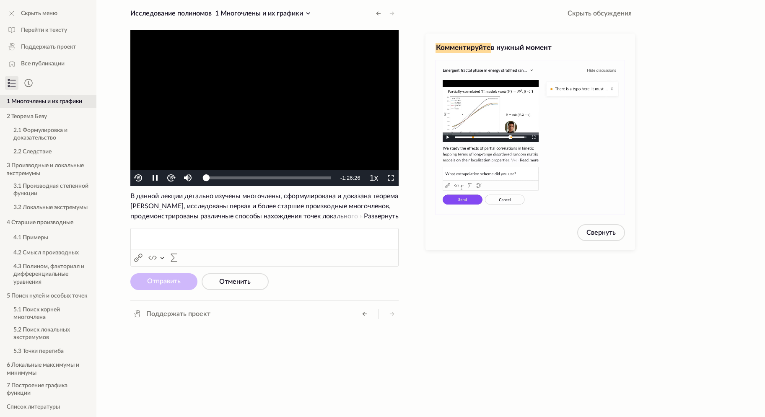
click at [289, 112] on video "To view this video please enable JavaScript, and consider upgrading to a web br…" at bounding box center [264, 108] width 268 height 156
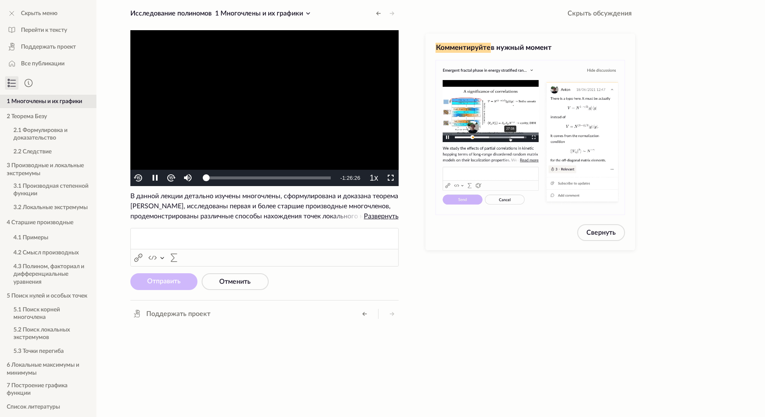
click at [289, 112] on video "To view this video please enable JavaScript, and consider upgrading to a web br…" at bounding box center [264, 108] width 268 height 156
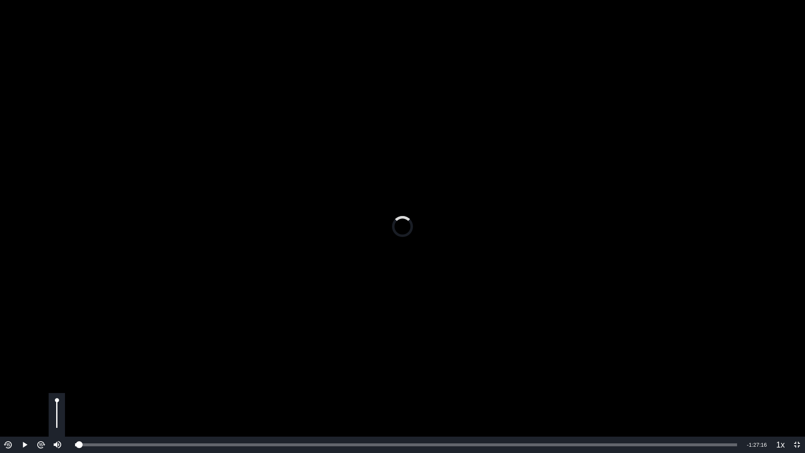
drag, startPoint x: 79, startPoint y: 442, endPoint x: 66, endPoint y: 442, distance: 13.4
click at [66, 417] on div "Play Mute Current Time 0:00 / Duration 1:27:16 Loaded : 0% 0:00:00 0:00:33 Stre…" at bounding box center [402, 445] width 805 height 16
click at [58, 417] on div "Video Player" at bounding box center [57, 415] width 16 height 44
click at [57, 417] on div "Volume Level" at bounding box center [57, 414] width 2 height 27
click at [56, 416] on div "Volume Level" at bounding box center [57, 422] width 2 height 12
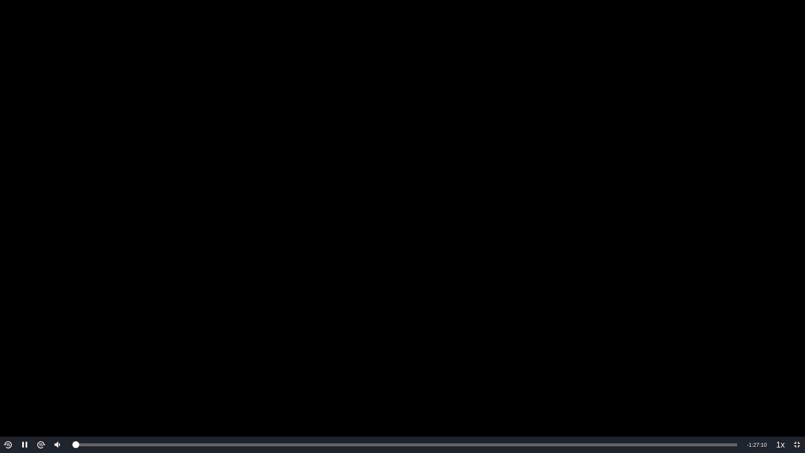
click at [680, 297] on video "To view this video please enable JavaScript, and consider upgrading to a web br…" at bounding box center [402, 226] width 805 height 453
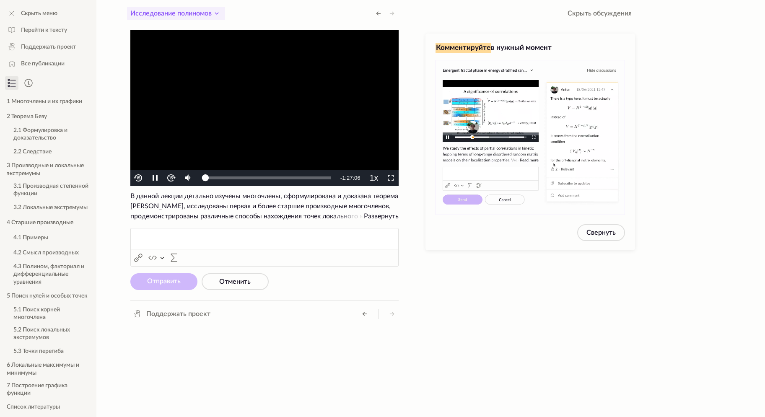
click at [219, 10] on icon at bounding box center [217, 13] width 10 height 10
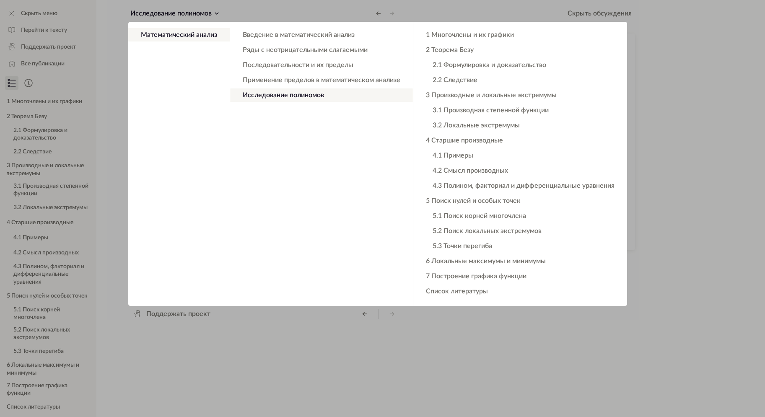
click at [216, 14] on app-backdrop at bounding box center [382, 208] width 765 height 417
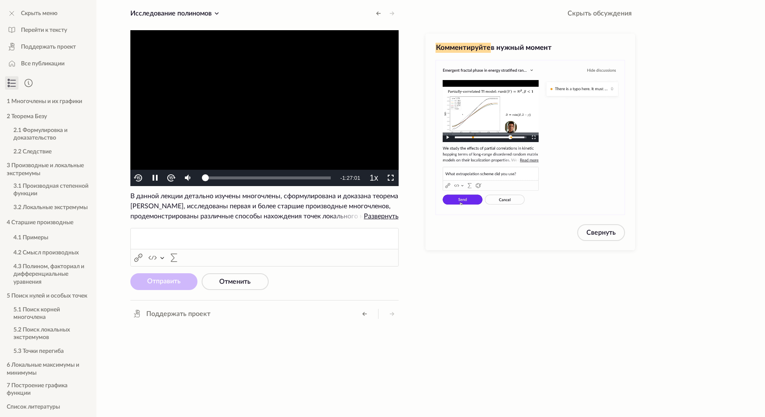
click at [296, 113] on video "To view this video please enable JavaScript, and consider upgrading to a web br…" at bounding box center [264, 108] width 268 height 156
click at [214, 18] on icon at bounding box center [217, 13] width 10 height 10
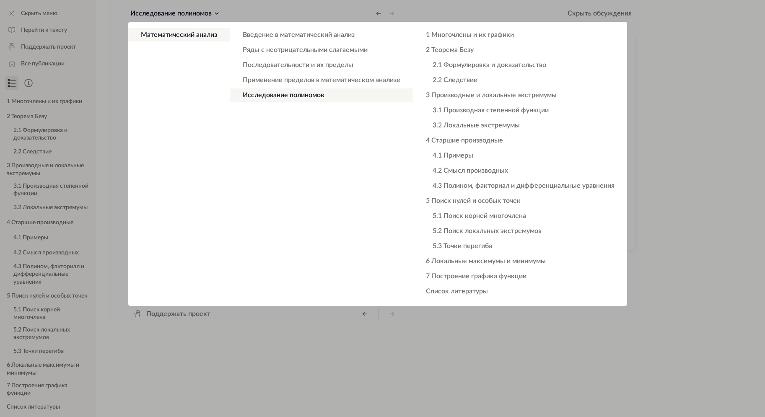
click at [127, 7] on button "Исследование полиномов Исследование полиномов" at bounding box center [176, 13] width 98 height 13
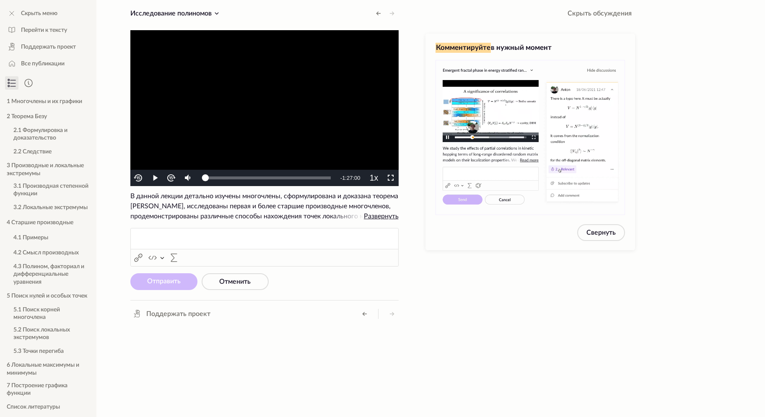
click at [241, 86] on video "To view this video please enable JavaScript, and consider upgrading to a web br…" at bounding box center [264, 108] width 268 height 156
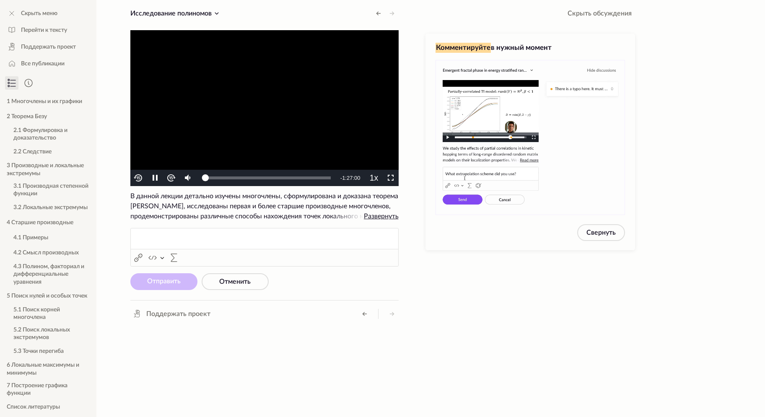
click at [287, 95] on video "To view this video please enable JavaScript, and consider upgrading to a web br…" at bounding box center [264, 108] width 268 height 156
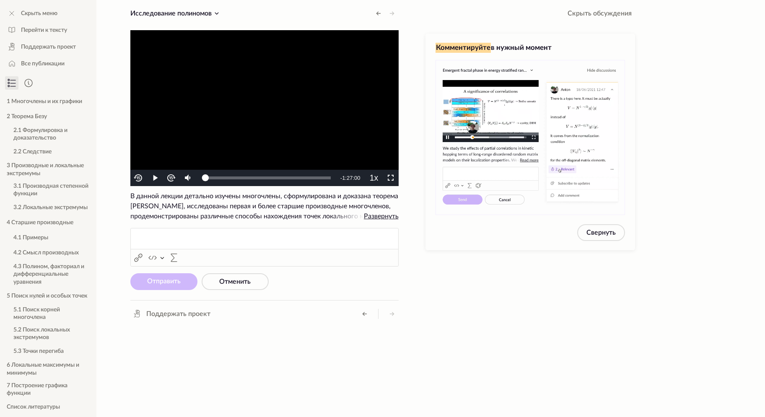
click at [287, 95] on video "To view this video please enable JavaScript, and consider upgrading to a web br…" at bounding box center [264, 108] width 268 height 156
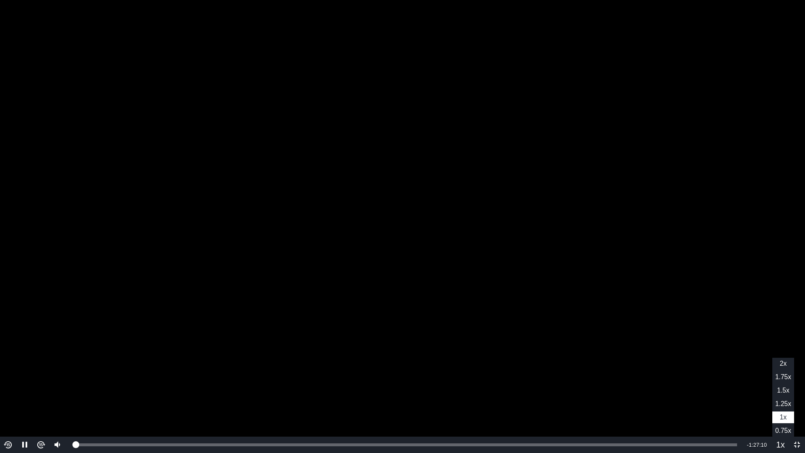
click at [765, 417] on button "Playback Rate" at bounding box center [781, 445] width 16 height 16
click at [723, 296] on video "To view this video please enable JavaScript, and consider upgrading to a web br…" at bounding box center [402, 226] width 805 height 453
click at [713, 249] on video "To view this video please enable JavaScript, and consider upgrading to a web br…" at bounding box center [402, 226] width 805 height 453
click at [731, 167] on video "To view this video please enable JavaScript, and consider upgrading to a web br…" at bounding box center [402, 226] width 805 height 453
click at [720, 215] on video "To view this video please enable JavaScript, and consider upgrading to a web br…" at bounding box center [402, 226] width 805 height 453
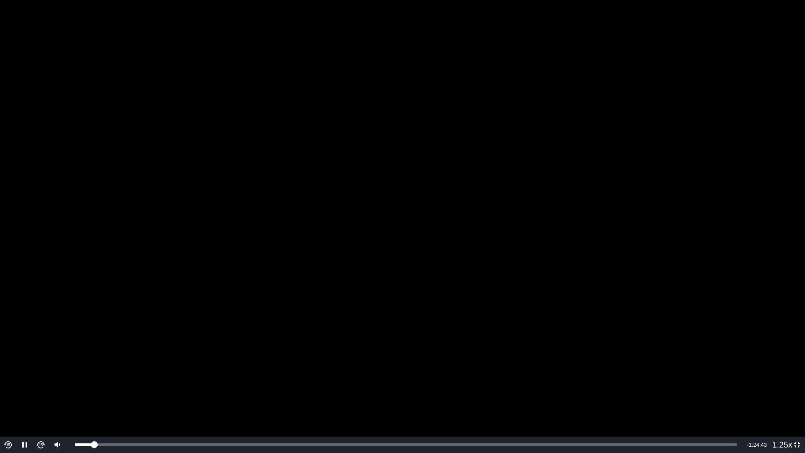
click at [504, 187] on video "To view this video please enable JavaScript, and consider upgrading to a web br…" at bounding box center [402, 226] width 805 height 453
click at [481, 264] on video "To view this video please enable JavaScript, and consider upgrading to a web br…" at bounding box center [402, 226] width 805 height 453
click at [56, 417] on div "Volume Level" at bounding box center [57, 423] width 2 height 9
click at [709, 213] on video "To view this video please enable JavaScript, and consider upgrading to a web br…" at bounding box center [402, 226] width 805 height 453
click at [760, 222] on video "To view this video please enable JavaScript, and consider upgrading to a web br…" at bounding box center [402, 226] width 805 height 453
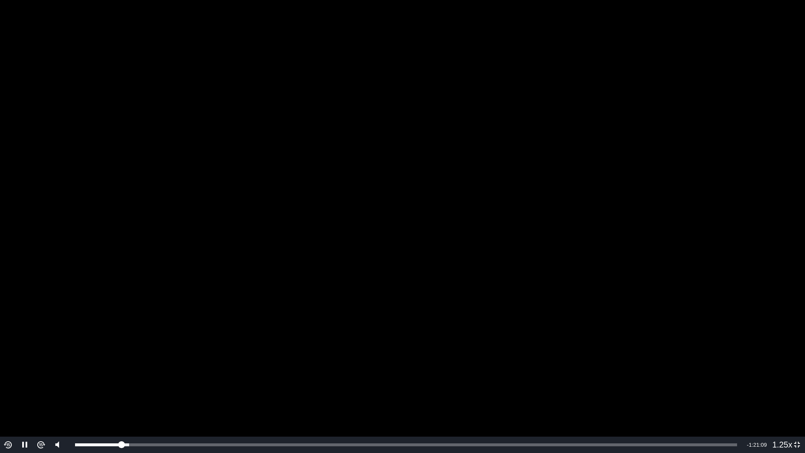
click at [607, 106] on video "To view this video please enable JavaScript, and consider upgrading to a web br…" at bounding box center [402, 226] width 805 height 453
click at [580, 99] on video "To view this video please enable JavaScript, and consider upgrading to a web br…" at bounding box center [402, 226] width 805 height 453
click at [600, 65] on video "To view this video please enable JavaScript, and consider upgrading to a web br…" at bounding box center [402, 226] width 805 height 453
click at [604, 65] on video "To view this video please enable JavaScript, and consider upgrading to a web br…" at bounding box center [402, 226] width 805 height 453
click at [691, 84] on video "To view this video please enable JavaScript, and consider upgrading to a web br…" at bounding box center [402, 226] width 805 height 453
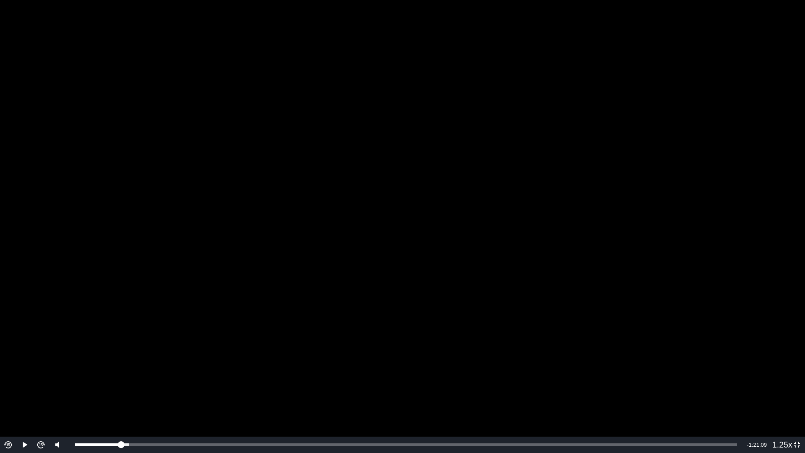
click at [698, 84] on video "To view this video please enable JavaScript, and consider upgrading to a web br…" at bounding box center [402, 226] width 805 height 453
click at [737, 197] on video "To view this video please enable JavaScript, and consider upgrading to a web br…" at bounding box center [402, 226] width 805 height 453
click at [709, 160] on video "To view this video please enable JavaScript, and consider upgrading to a web br…" at bounding box center [402, 226] width 805 height 453
click at [676, 117] on video "To view this video please enable JavaScript, and consider upgrading to a web br…" at bounding box center [402, 226] width 805 height 453
click at [679, 115] on video "To view this video please enable JavaScript, and consider upgrading to a web br…" at bounding box center [402, 226] width 805 height 453
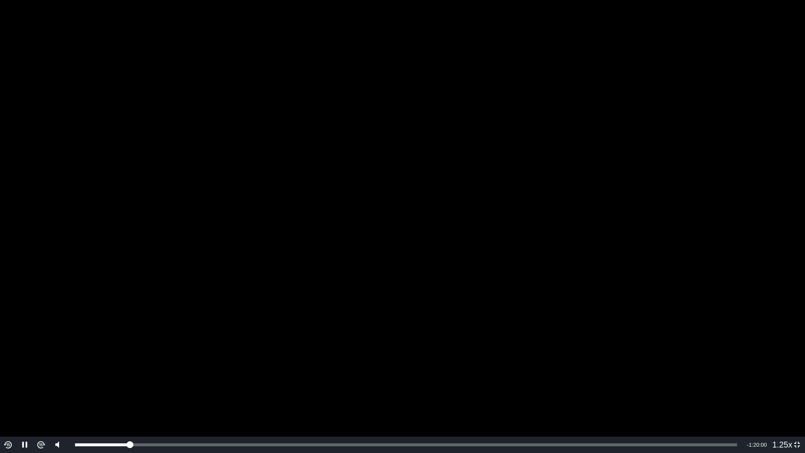
click at [692, 188] on video "To view this video please enable JavaScript, and consider upgrading to a web br…" at bounding box center [402, 226] width 805 height 453
click at [591, 240] on video "To view this video please enable JavaScript, and consider upgrading to a web br…" at bounding box center [402, 226] width 805 height 453
click at [632, 119] on video "To view this video please enable JavaScript, and consider upgrading to a web br…" at bounding box center [402, 226] width 805 height 453
click at [665, 109] on video "To view this video please enable JavaScript, and consider upgrading to a web br…" at bounding box center [402, 226] width 805 height 453
click at [702, 149] on video "To view this video please enable JavaScript, and consider upgrading to a web br…" at bounding box center [402, 226] width 805 height 453
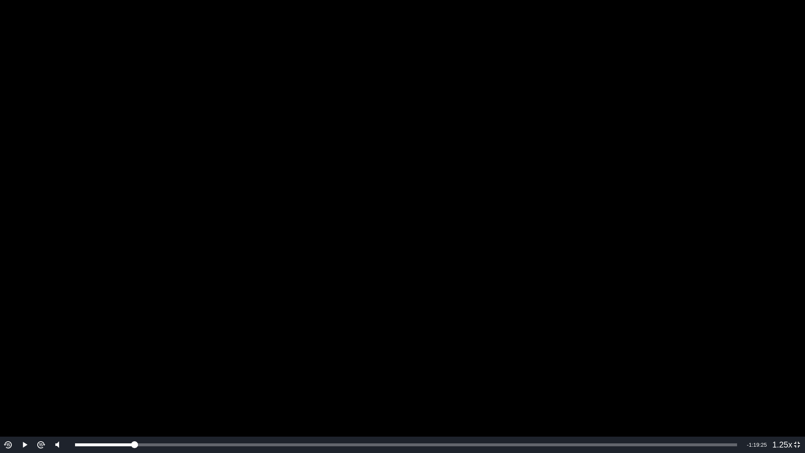
click at [591, 152] on video "To view this video please enable JavaScript, and consider upgrading to a web br…" at bounding box center [402, 226] width 805 height 453
click at [599, 209] on video "To view this video please enable JavaScript, and consider upgrading to a web br…" at bounding box center [402, 226] width 805 height 453
click at [723, 262] on video "To view this video please enable JavaScript, and consider upgrading to a web br…" at bounding box center [402, 226] width 805 height 453
click at [554, 210] on video "To view this video please enable JavaScript, and consider upgrading to a web br…" at bounding box center [402, 226] width 805 height 453
click at [659, 247] on video "To view this video please enable JavaScript, and consider upgrading to a web br…" at bounding box center [402, 226] width 805 height 453
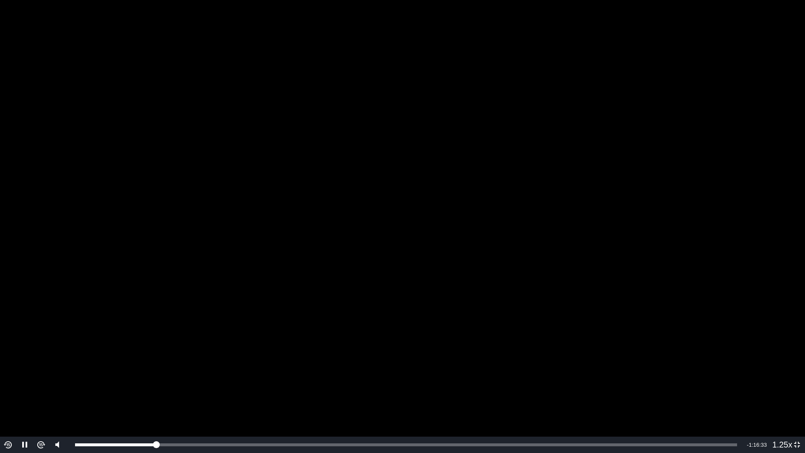
click at [727, 200] on video "To view this video please enable JavaScript, and consider upgrading to a web br…" at bounding box center [402, 226] width 805 height 453
